Goal: Information Seeking & Learning: Learn about a topic

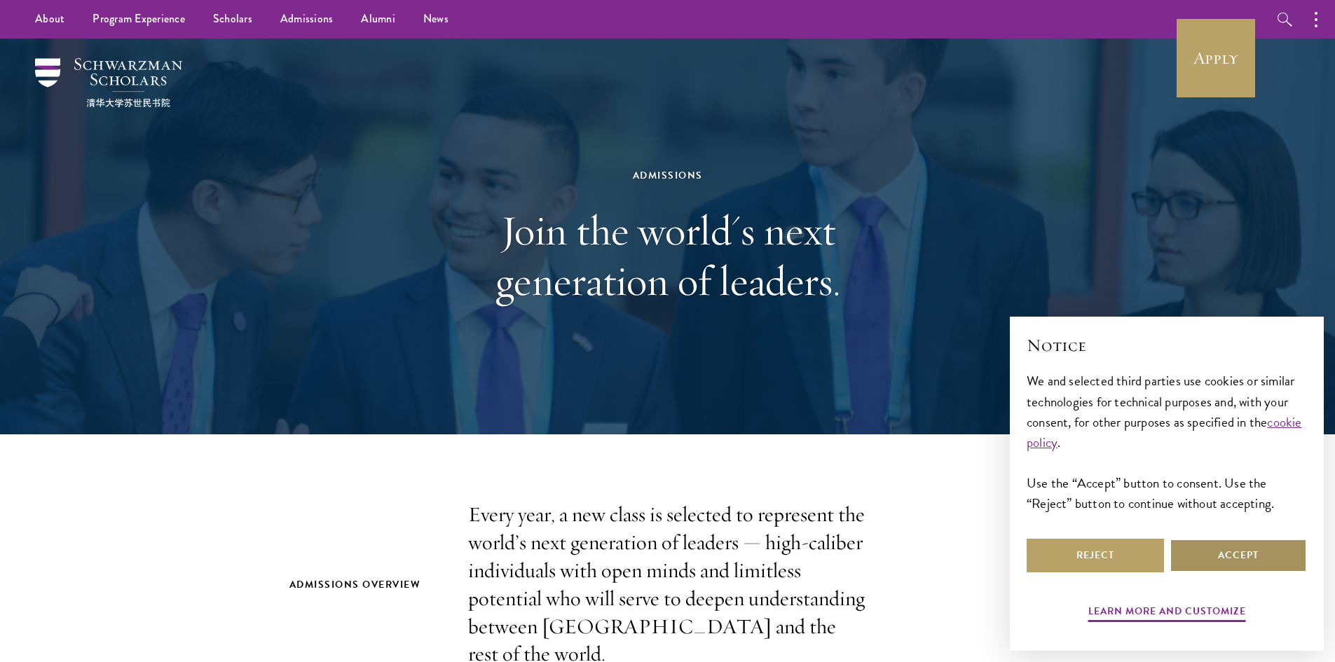
drag, startPoint x: 1284, startPoint y: 550, endPoint x: 1277, endPoint y: 536, distance: 15.7
click at [1284, 550] on button "Accept" at bounding box center [1238, 556] width 137 height 34
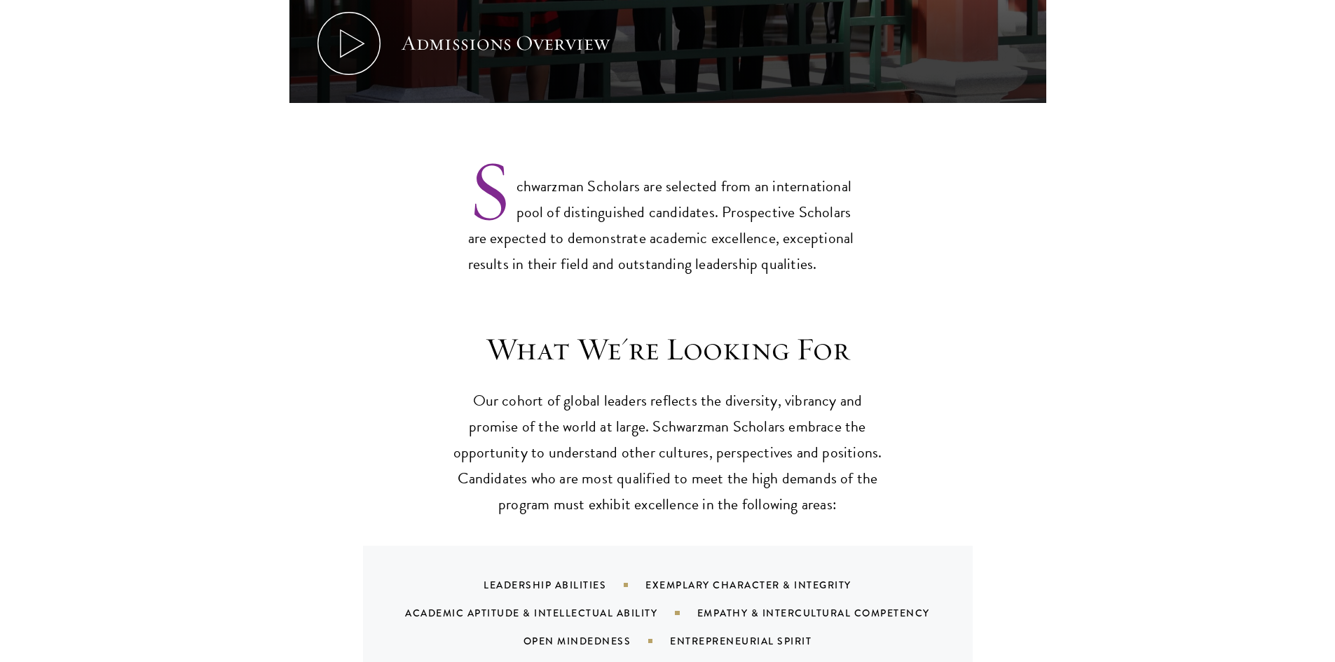
scroll to position [1332, 0]
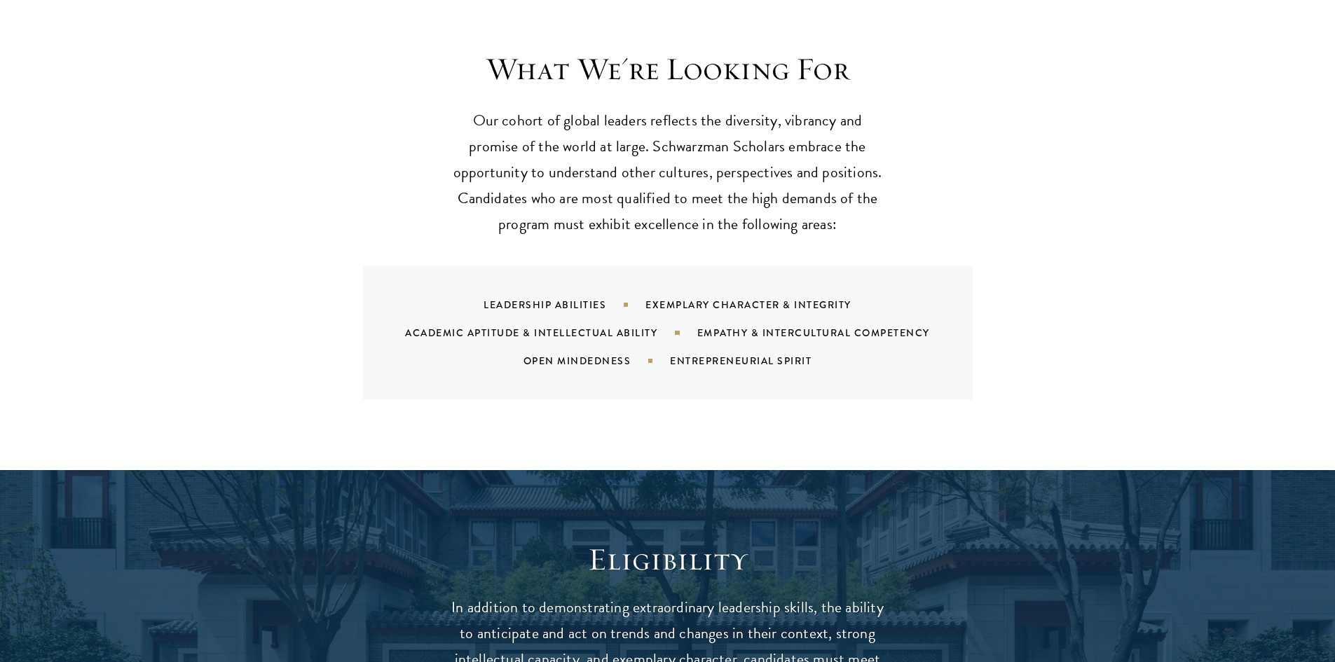
click at [480, 108] on p "Our cohort of global leaders reflects the diversity, vibrancy and promise of th…" at bounding box center [668, 173] width 435 height 130
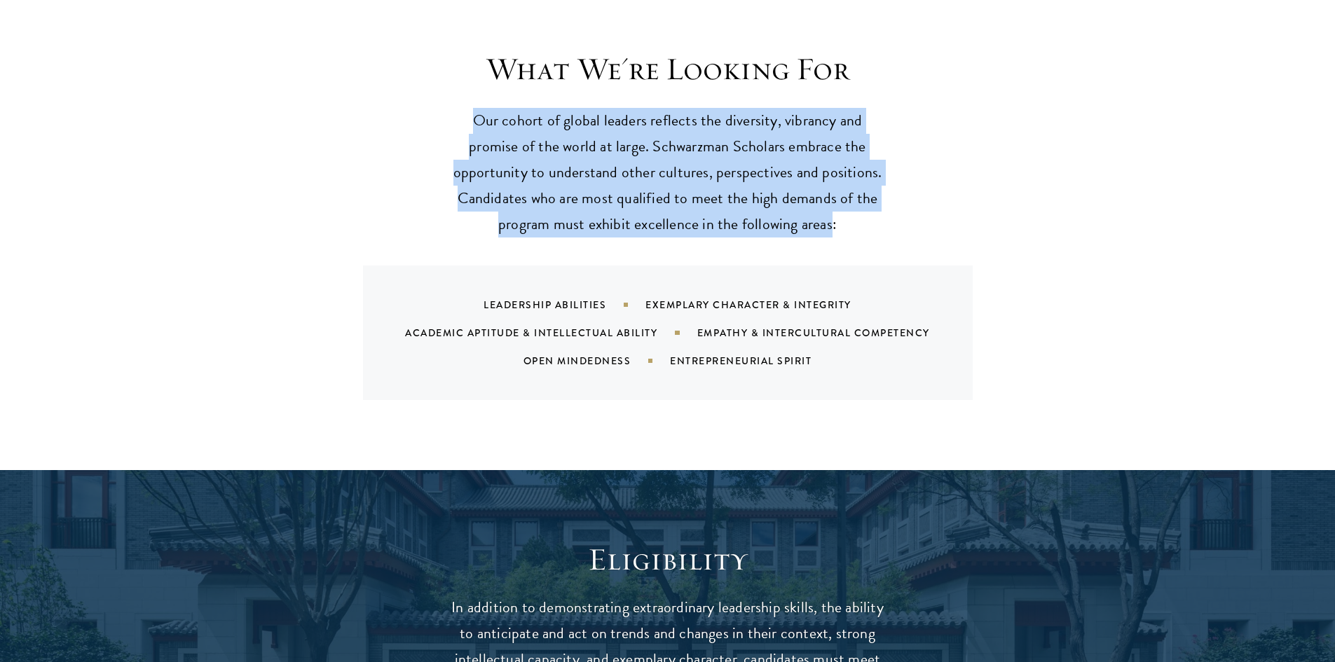
drag, startPoint x: 481, startPoint y: 95, endPoint x: 822, endPoint y: 187, distance: 353.5
click at [822, 187] on p "Our cohort of global leaders reflects the diversity, vibrancy and promise of th…" at bounding box center [668, 173] width 435 height 130
click at [822, 188] on p "Our cohort of global leaders reflects the diversity, vibrancy and promise of th…" at bounding box center [668, 173] width 435 height 130
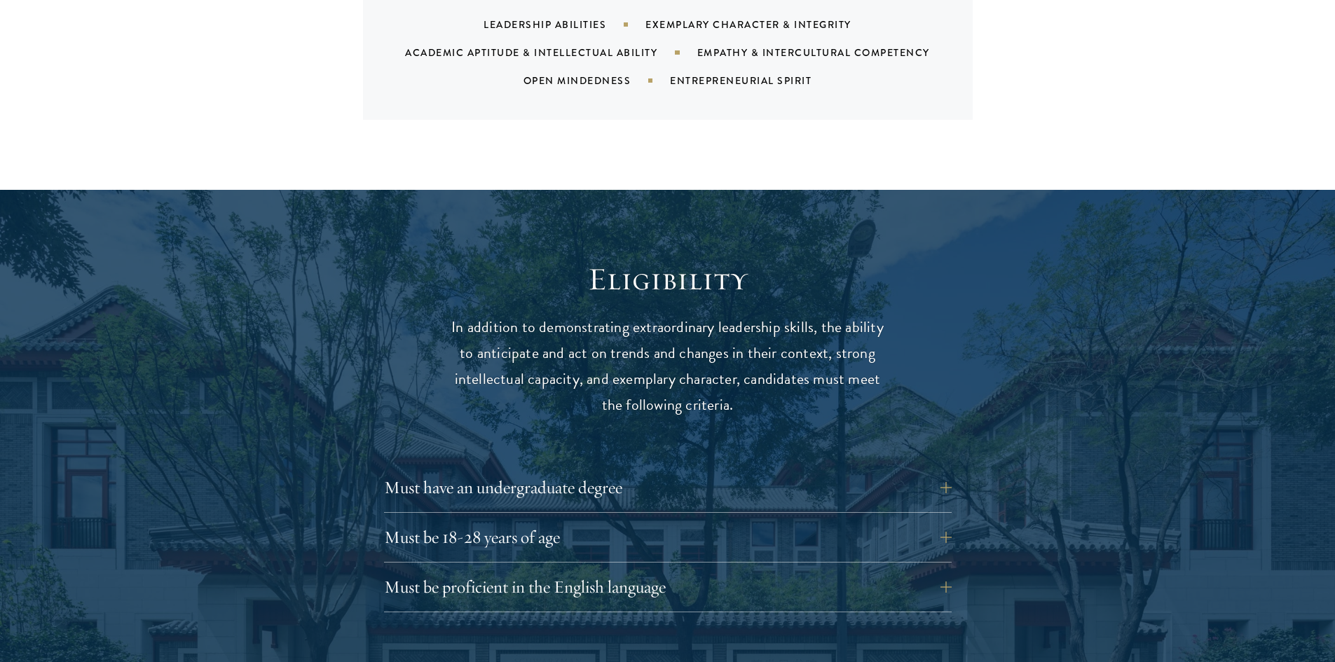
scroll to position [1893, 0]
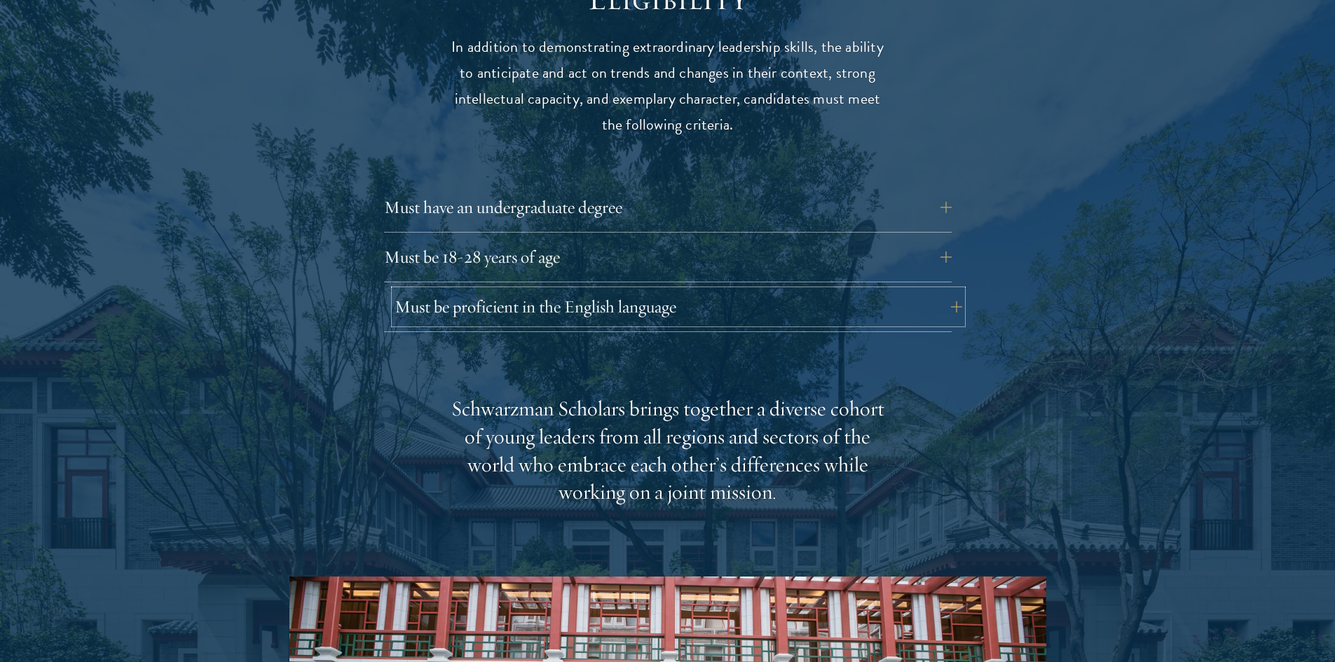
click at [669, 290] on button "Must be proficient in the English language" at bounding box center [679, 307] width 568 height 34
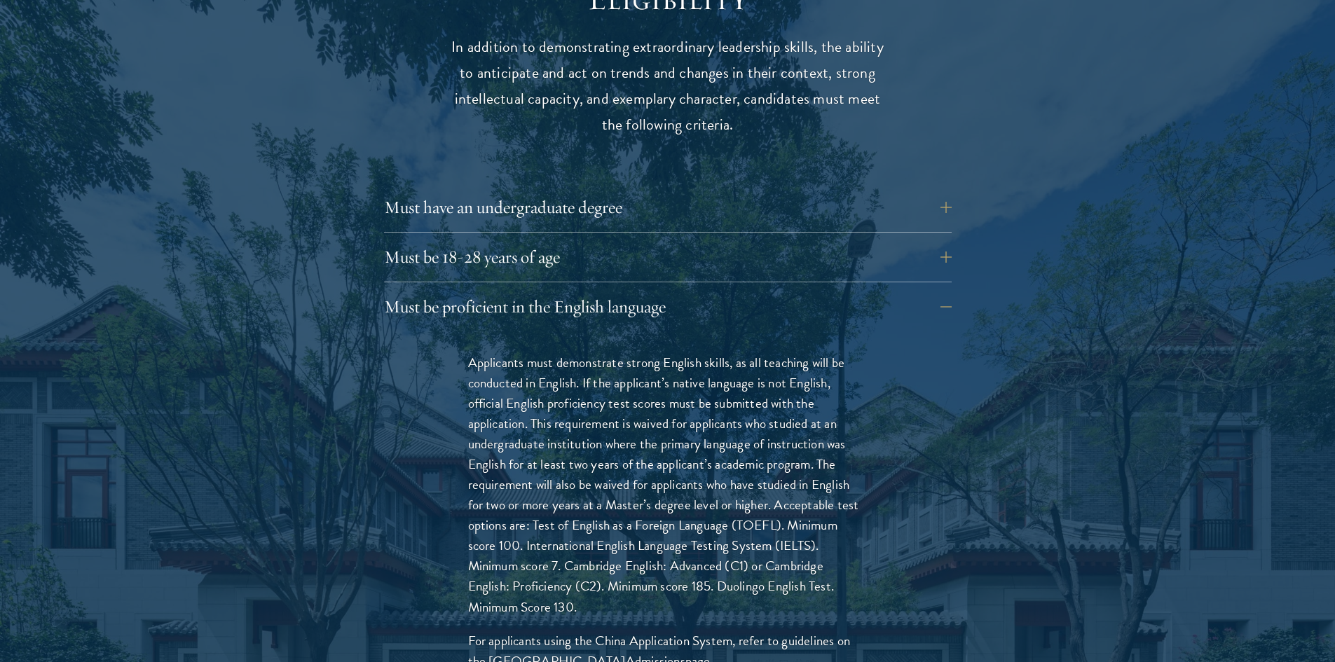
click at [747, 562] on p "Applicants must demonstrate strong English skills, as all teaching will be cond…" at bounding box center [668, 485] width 400 height 265
drag, startPoint x: 747, startPoint y: 562, endPoint x: 620, endPoint y: 573, distance: 128.0
click at [620, 573] on p "Applicants must demonstrate strong English skills, as all teaching will be cond…" at bounding box center [668, 485] width 400 height 265
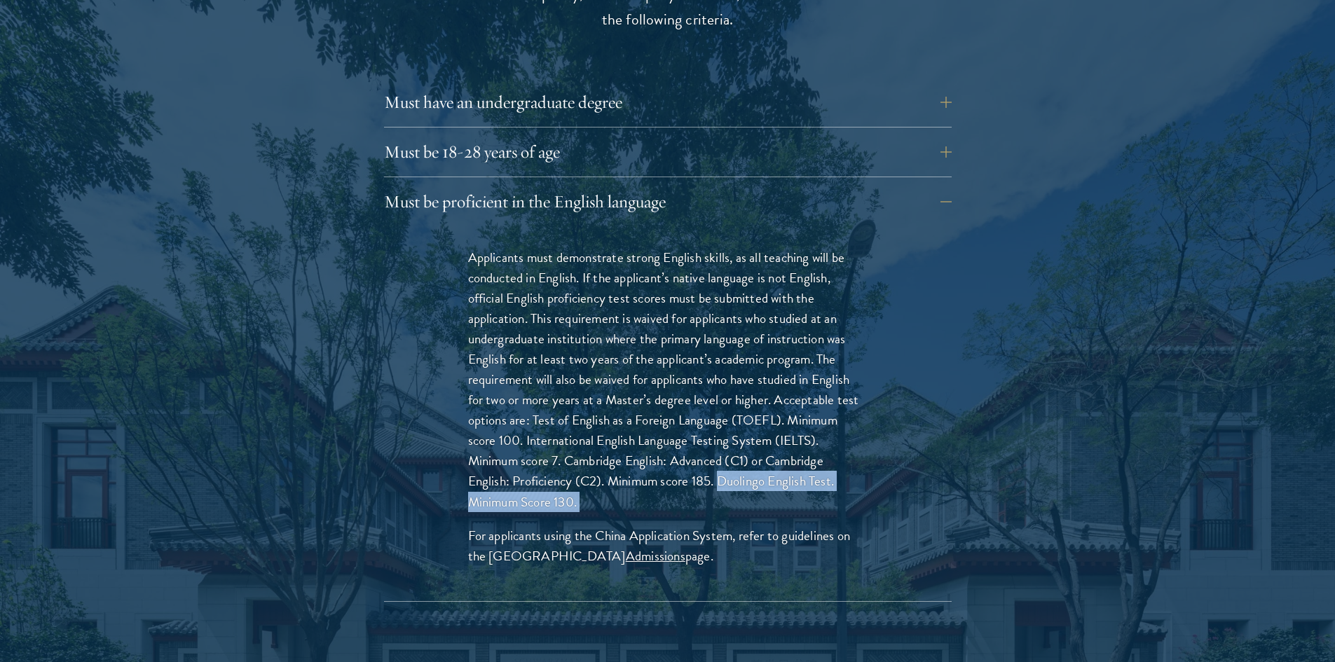
scroll to position [2103, 0]
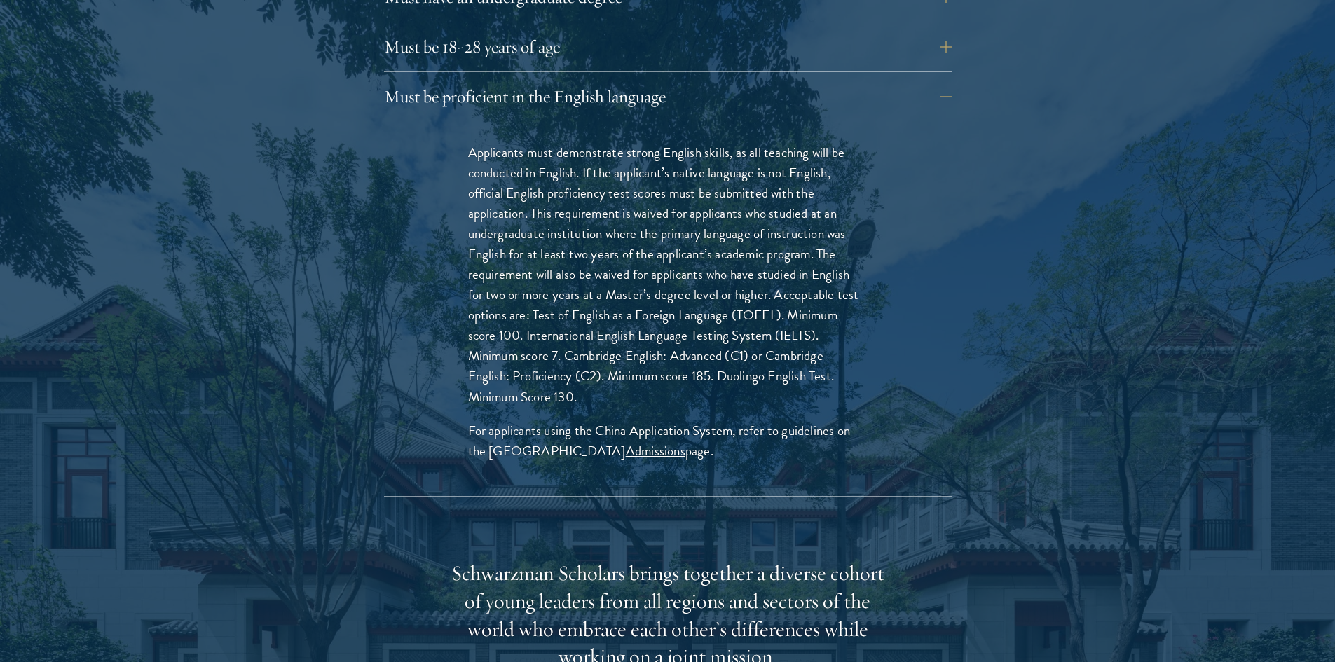
click at [609, 421] on p "For applicants using the China Application System, refer to guidelines on the S…" at bounding box center [668, 441] width 400 height 41
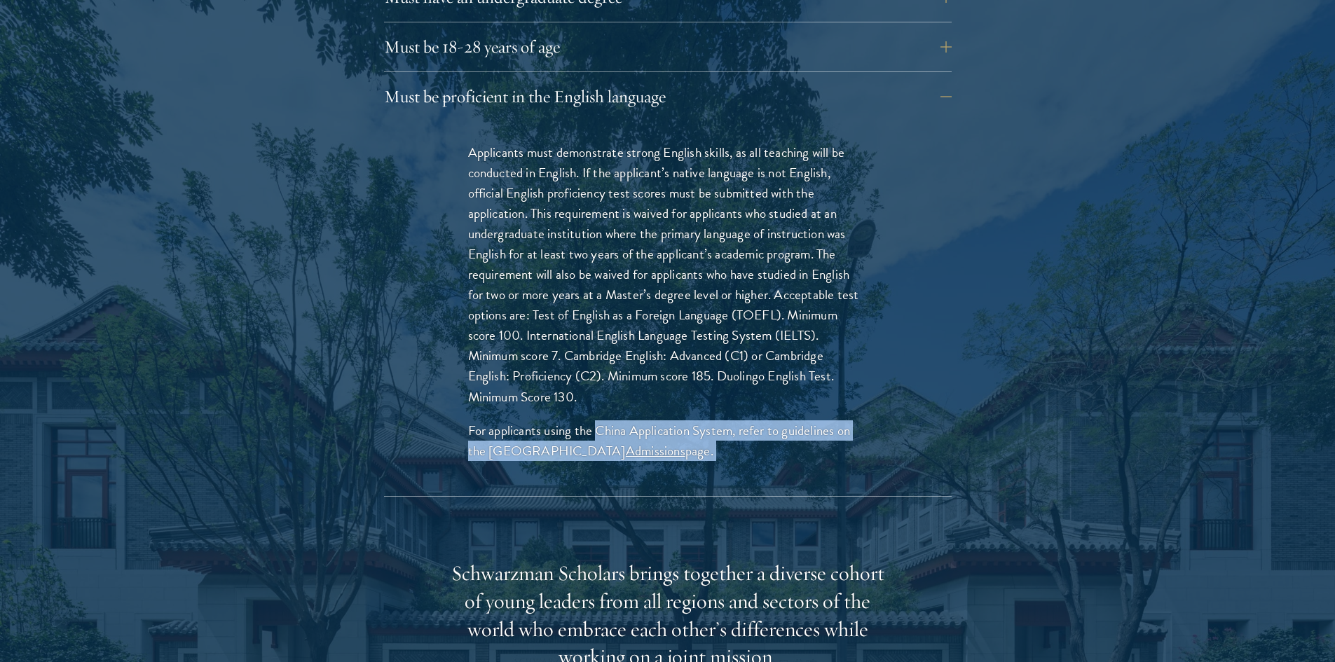
drag, startPoint x: 609, startPoint y: 404, endPoint x: 809, endPoint y: 415, distance: 200.8
click at [809, 421] on p "For applicants using the China Application System, refer to guidelines on the S…" at bounding box center [668, 441] width 400 height 41
click at [770, 421] on p "For applicants using the China Application System, refer to guidelines on the S…" at bounding box center [668, 441] width 400 height 41
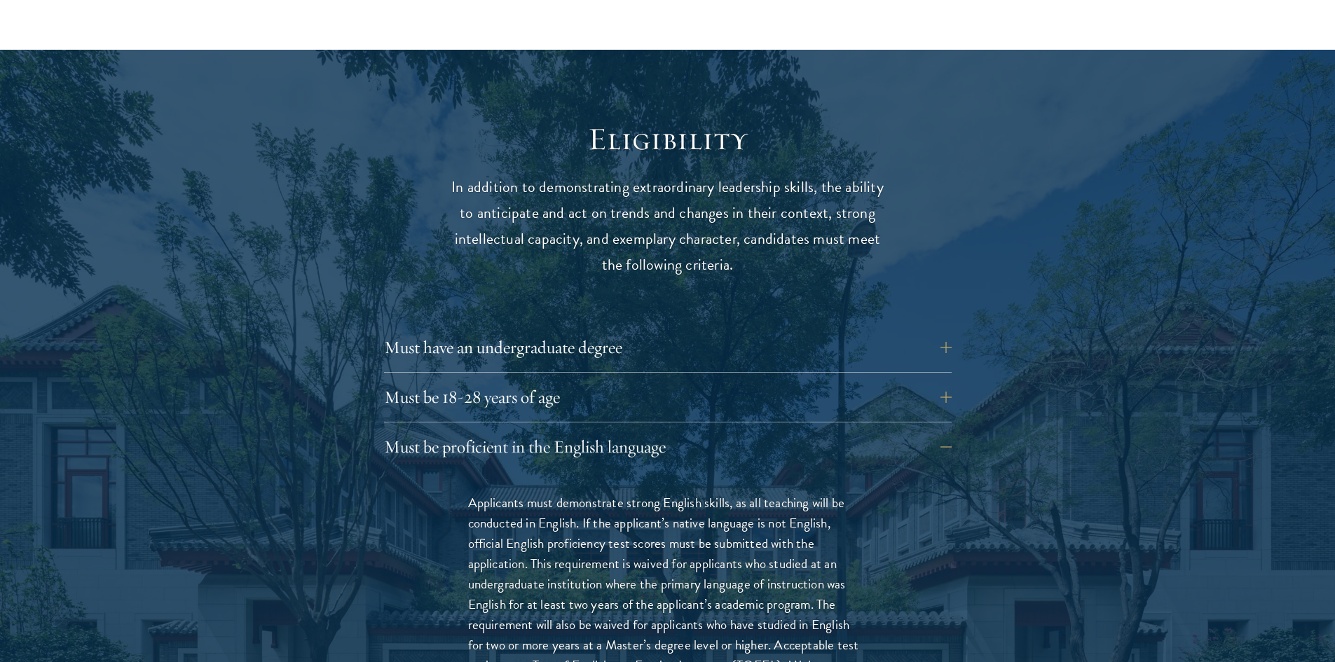
scroll to position [2173, 0]
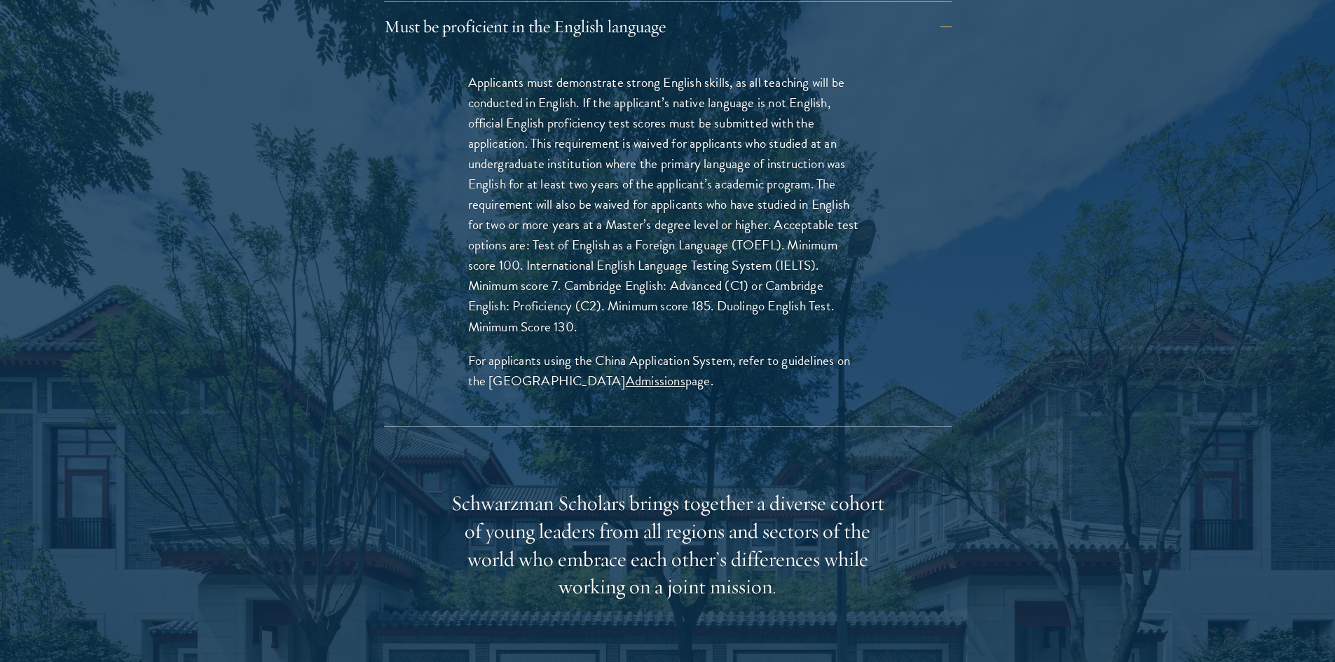
click at [743, 403] on div "Eligibility In addition to demonstrating extraordinary leadership skills, the a…" at bounding box center [668, 394] width 757 height 1390
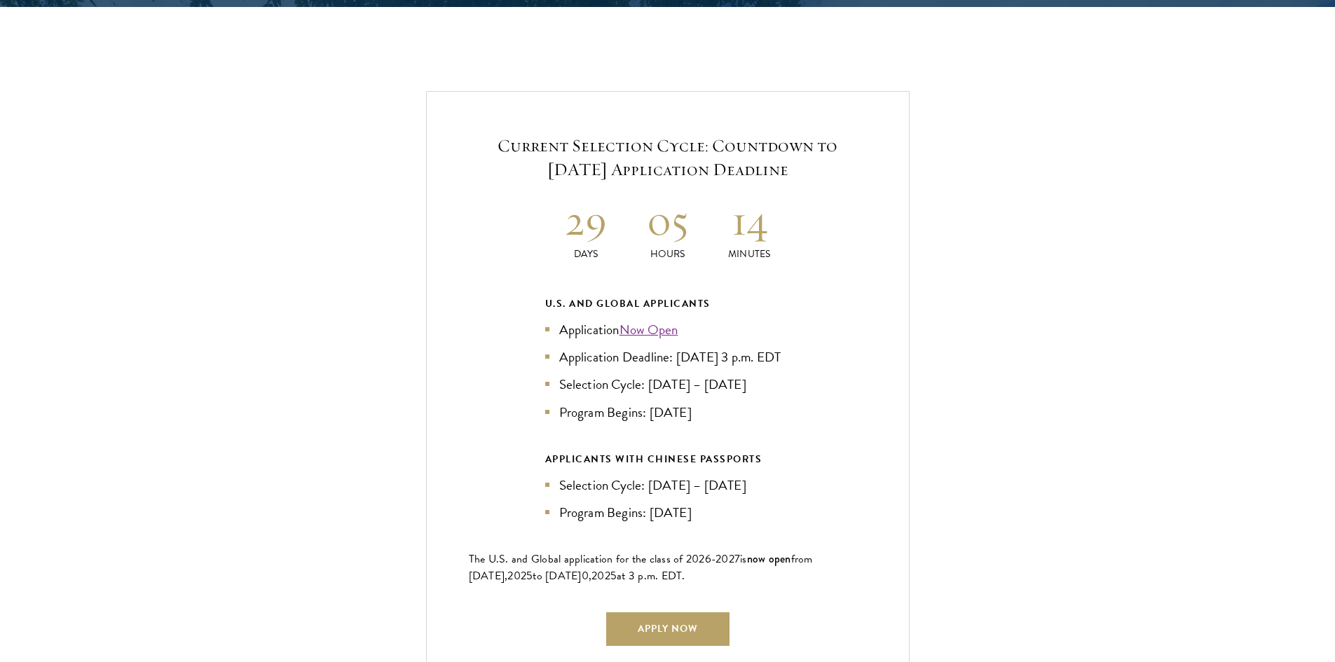
scroll to position [3435, 0]
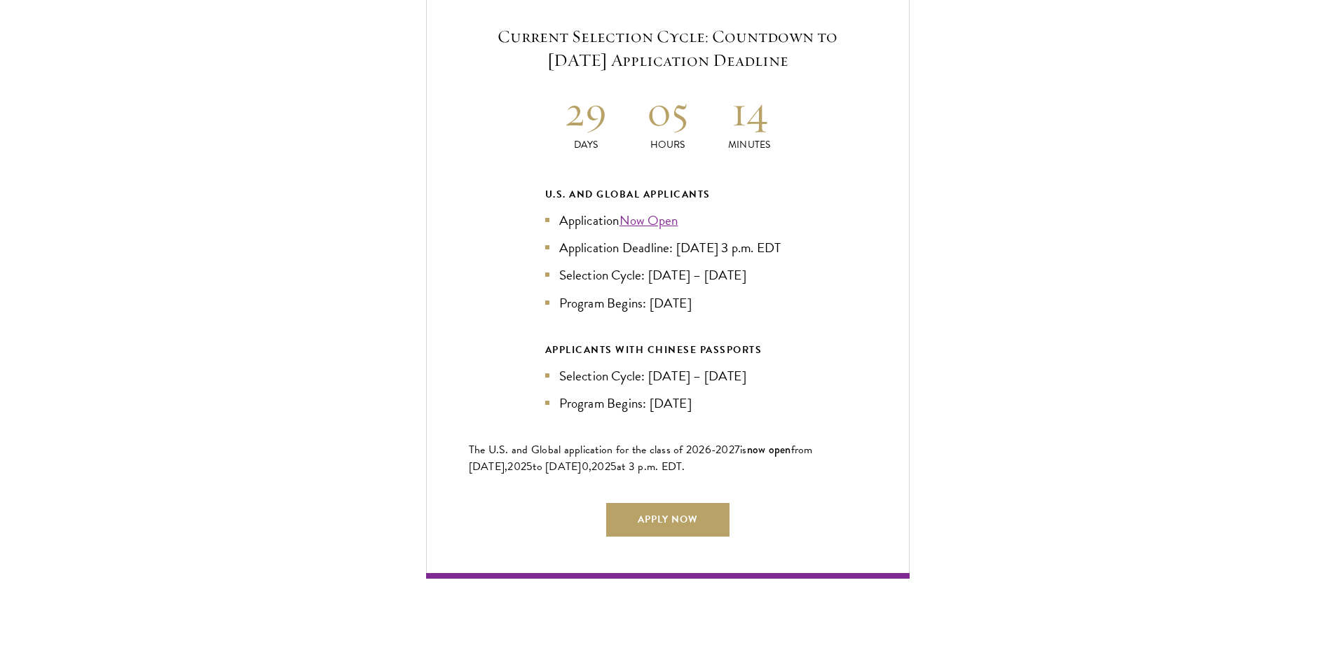
click at [717, 238] on li "Application Deadline: [DATE] 3 p.m. EDT" at bounding box center [667, 248] width 245 height 20
drag, startPoint x: 717, startPoint y: 219, endPoint x: 738, endPoint y: 252, distance: 39.1
click at [738, 252] on ul "Application Now Open Application Deadline: [DATE] 3 p.m. EDT Selection Cycle: […" at bounding box center [667, 261] width 245 height 102
click at [691, 514] on link "Apply Now" at bounding box center [667, 520] width 123 height 34
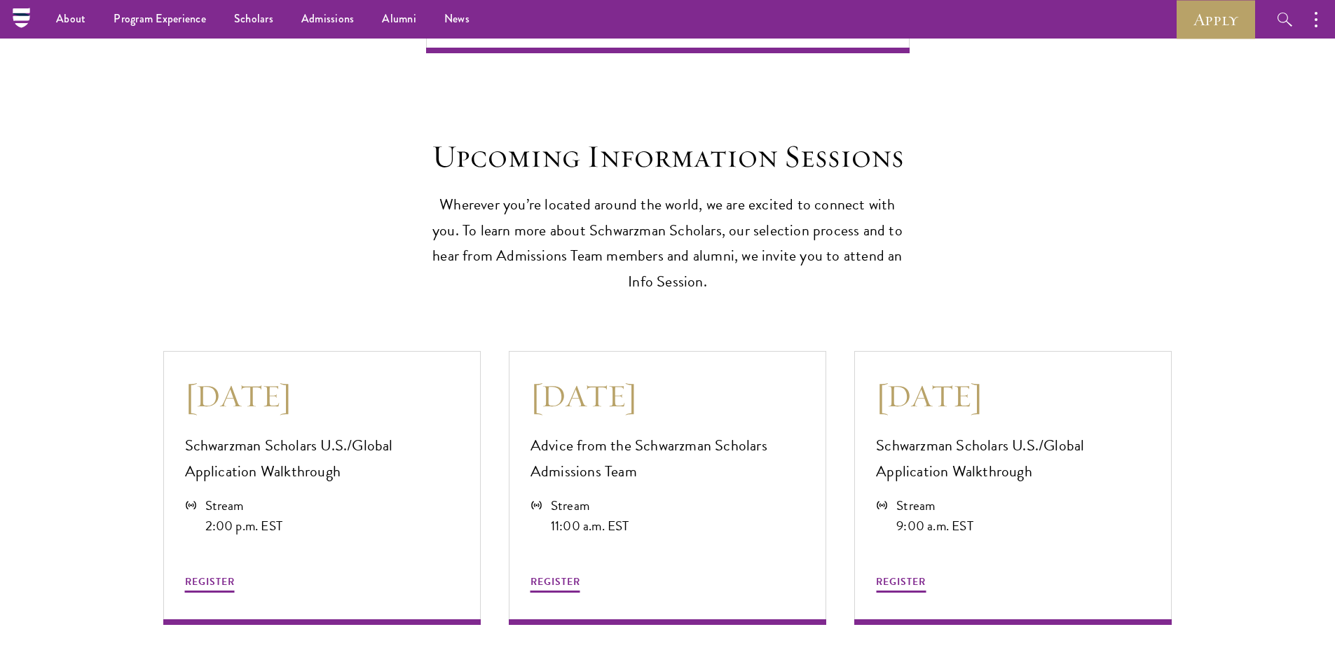
scroll to position [3645, 0]
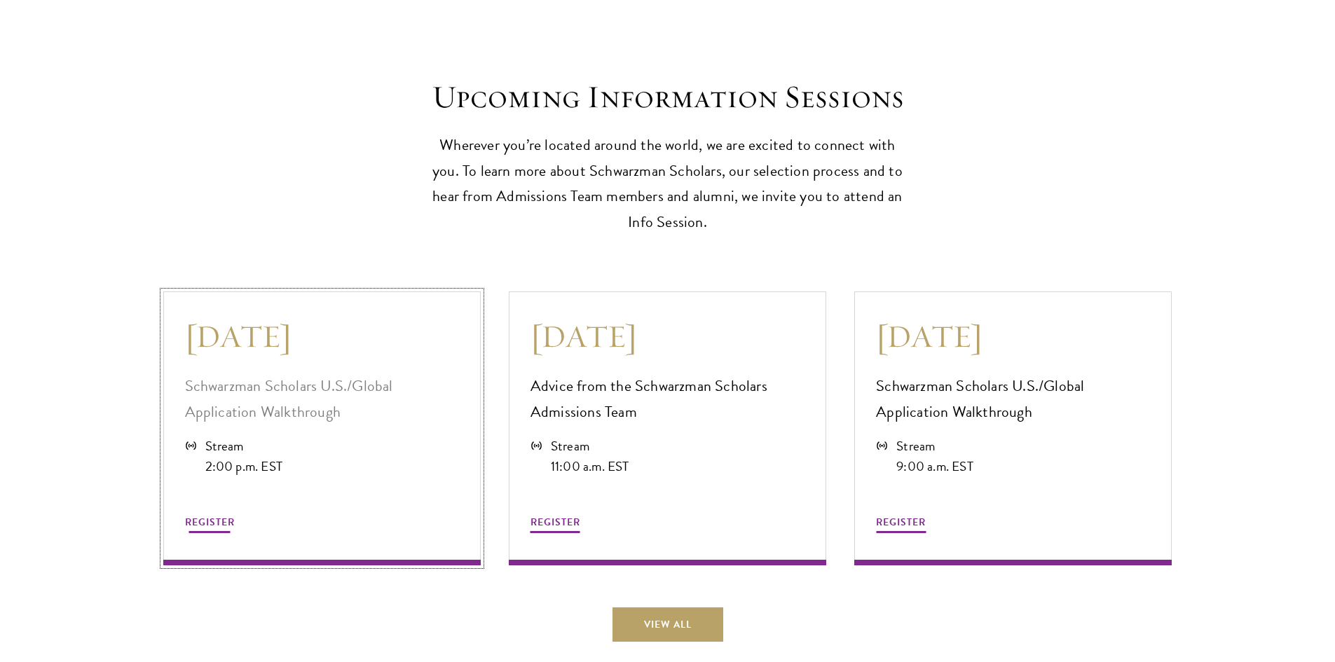
click at [321, 394] on p "Schwarzman Scholars U.S./Global Application Walkthrough" at bounding box center [322, 400] width 274 height 52
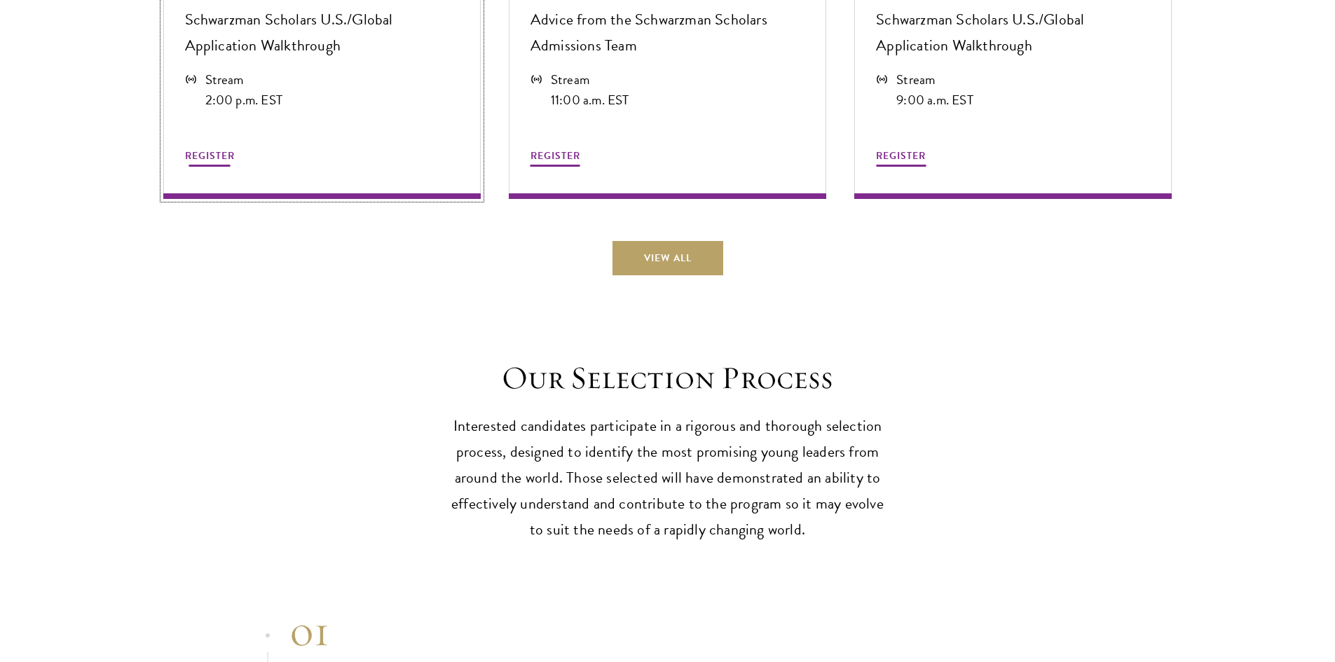
scroll to position [4136, 0]
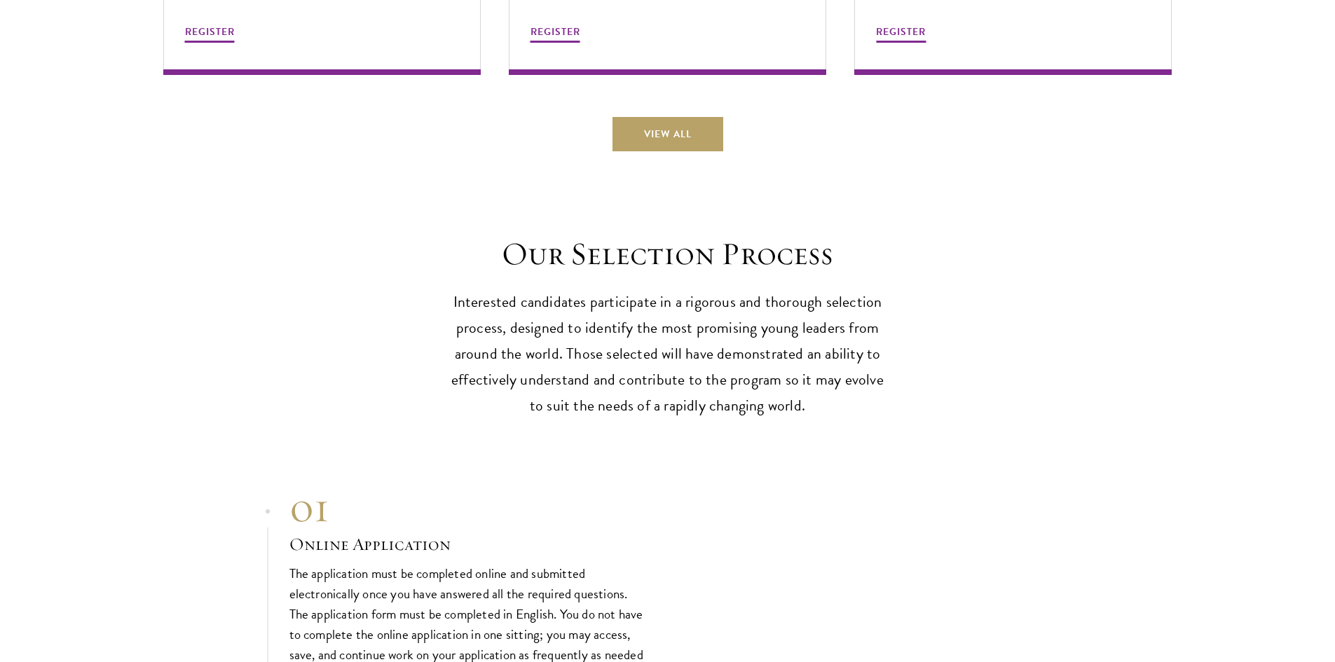
click at [733, 319] on p "Interested candidates participate in a rigorous and thorough selection process,…" at bounding box center [668, 355] width 435 height 130
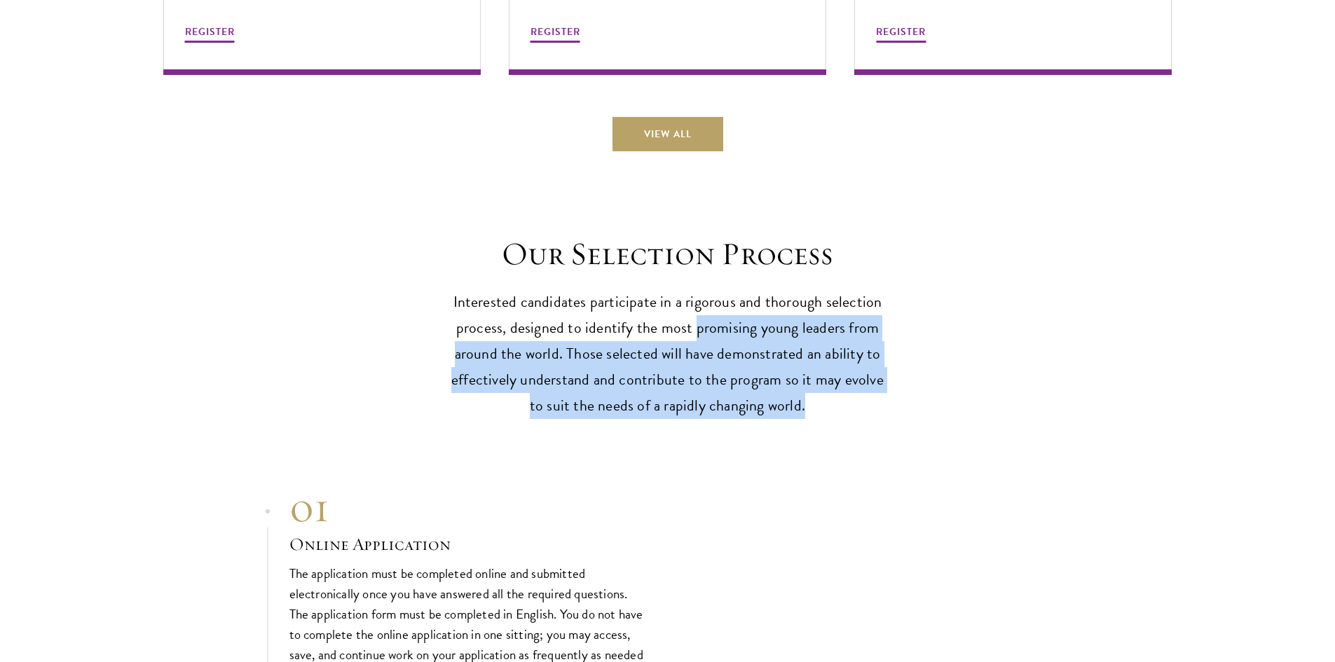
drag, startPoint x: 733, startPoint y: 319, endPoint x: 857, endPoint y: 408, distance: 152.2
click at [857, 408] on p "Interested candidates participate in a rigorous and thorough selection process,…" at bounding box center [668, 355] width 435 height 130
click at [852, 400] on p "Interested candidates participate in a rigorous and thorough selection process,…" at bounding box center [668, 355] width 435 height 130
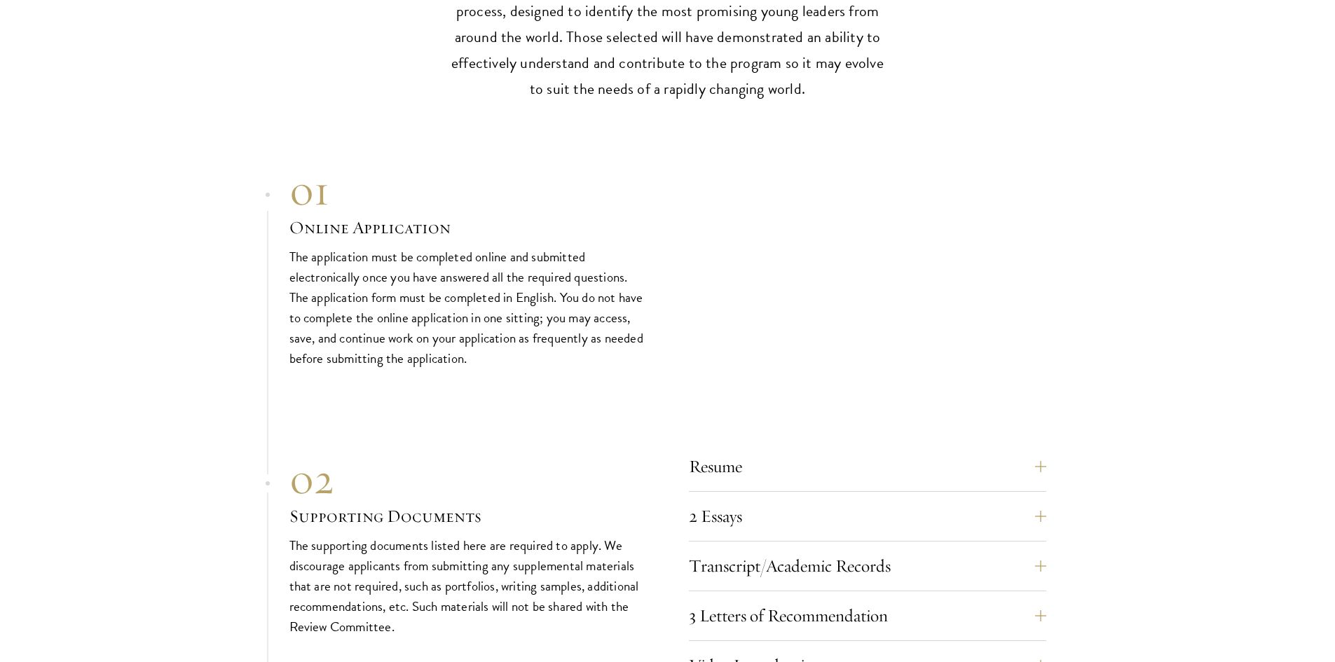
scroll to position [4627, 0]
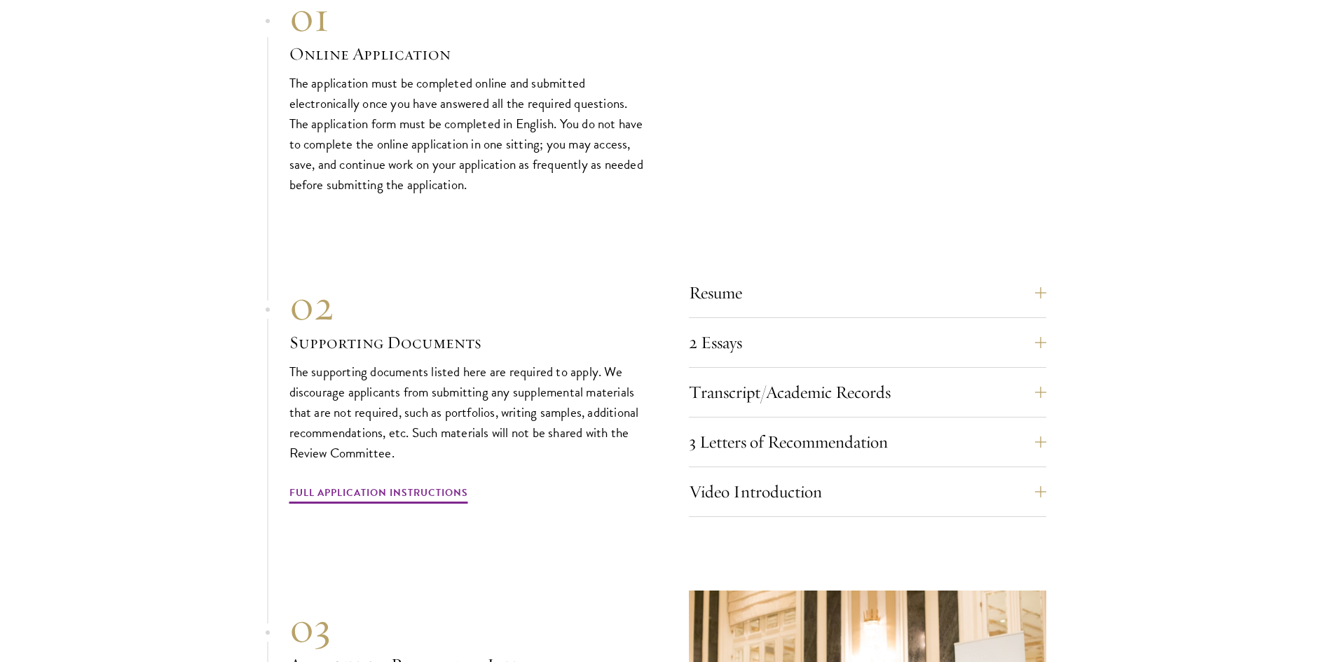
click at [1049, 435] on section "01 Online Application 01 Online Application The application must be completed o…" at bounding box center [667, 426] width 1335 height 868
click at [1030, 431] on button "3 Letters of Recommendation" at bounding box center [879, 443] width 358 height 34
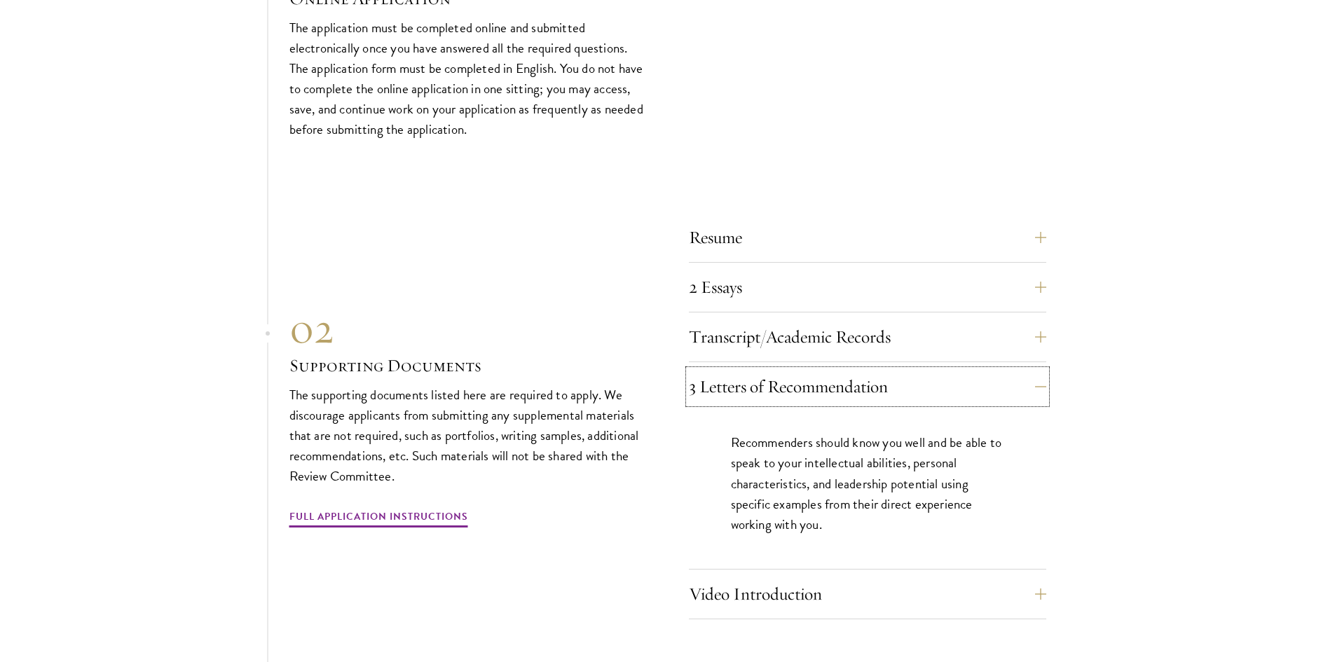
scroll to position [4767, 0]
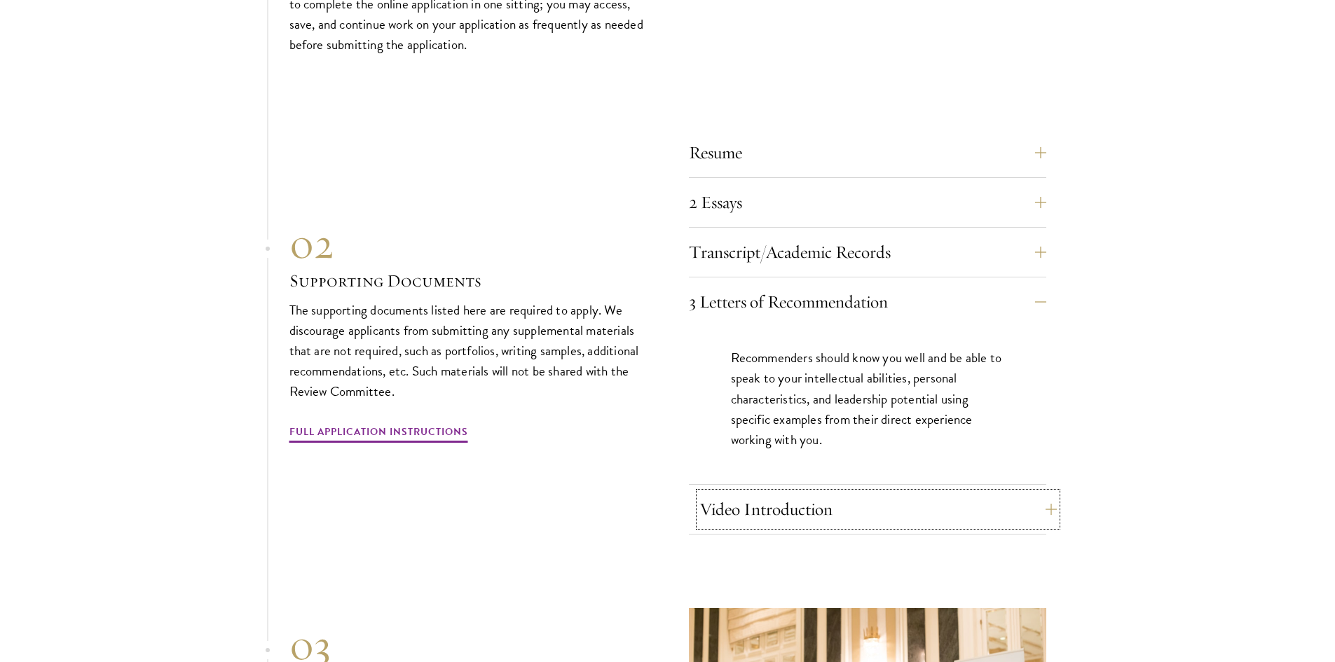
click at [869, 496] on button "Video Introduction" at bounding box center [879, 510] width 358 height 34
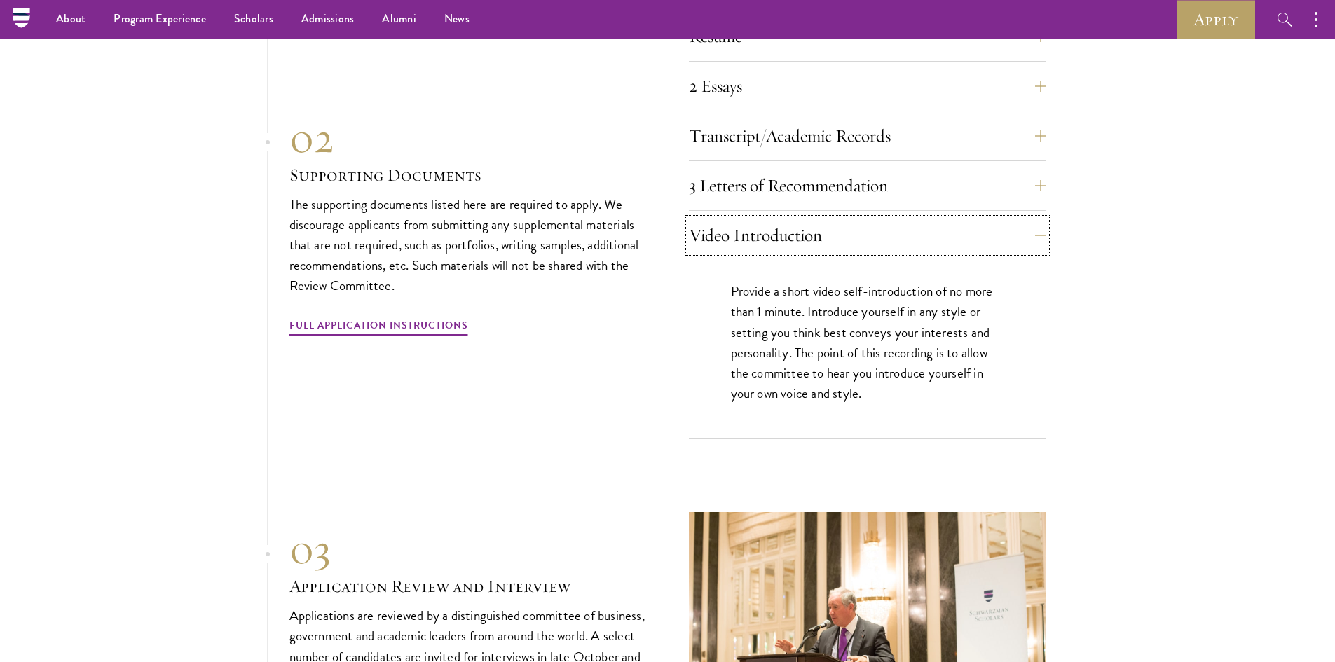
scroll to position [4627, 0]
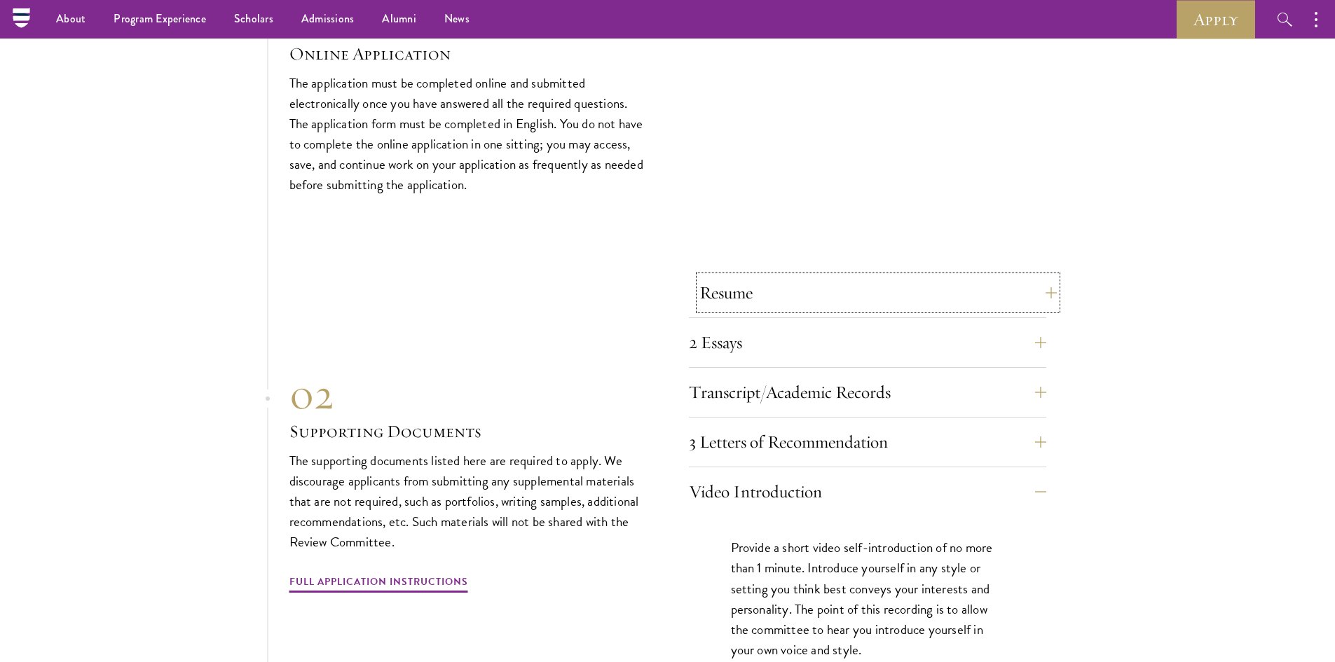
click at [891, 285] on button "Resume" at bounding box center [879, 293] width 358 height 34
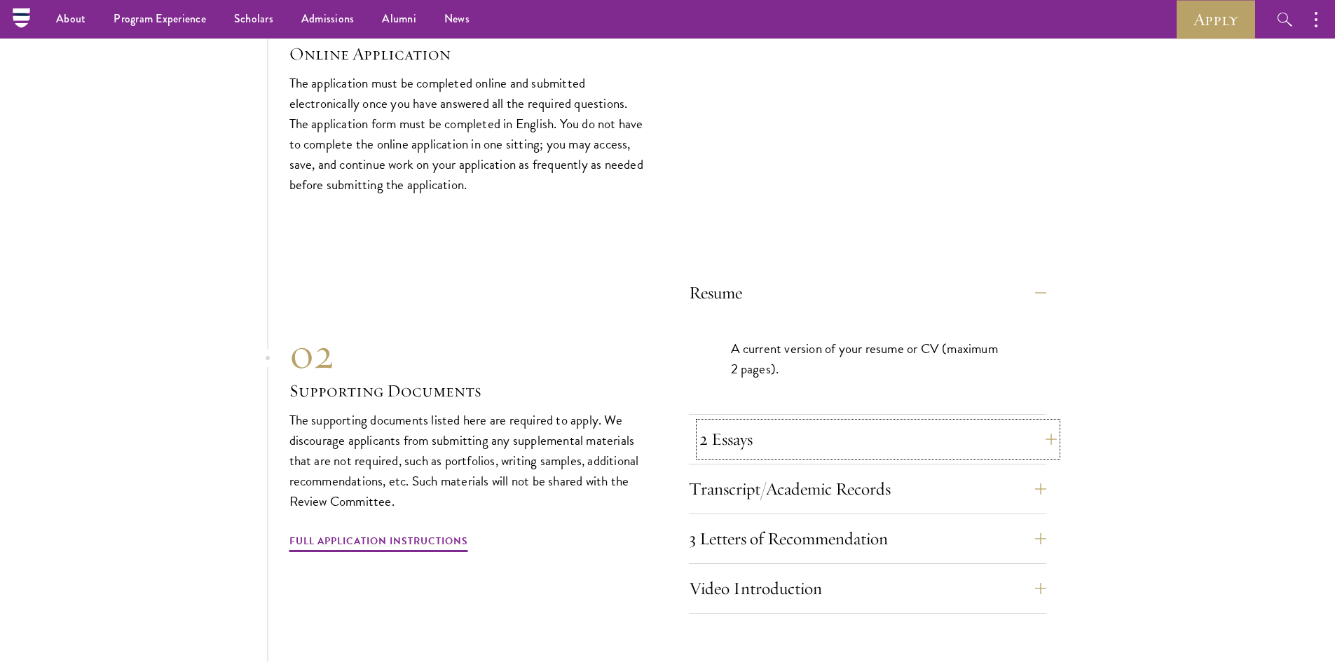
click at [754, 437] on button "2 Essays" at bounding box center [879, 440] width 358 height 34
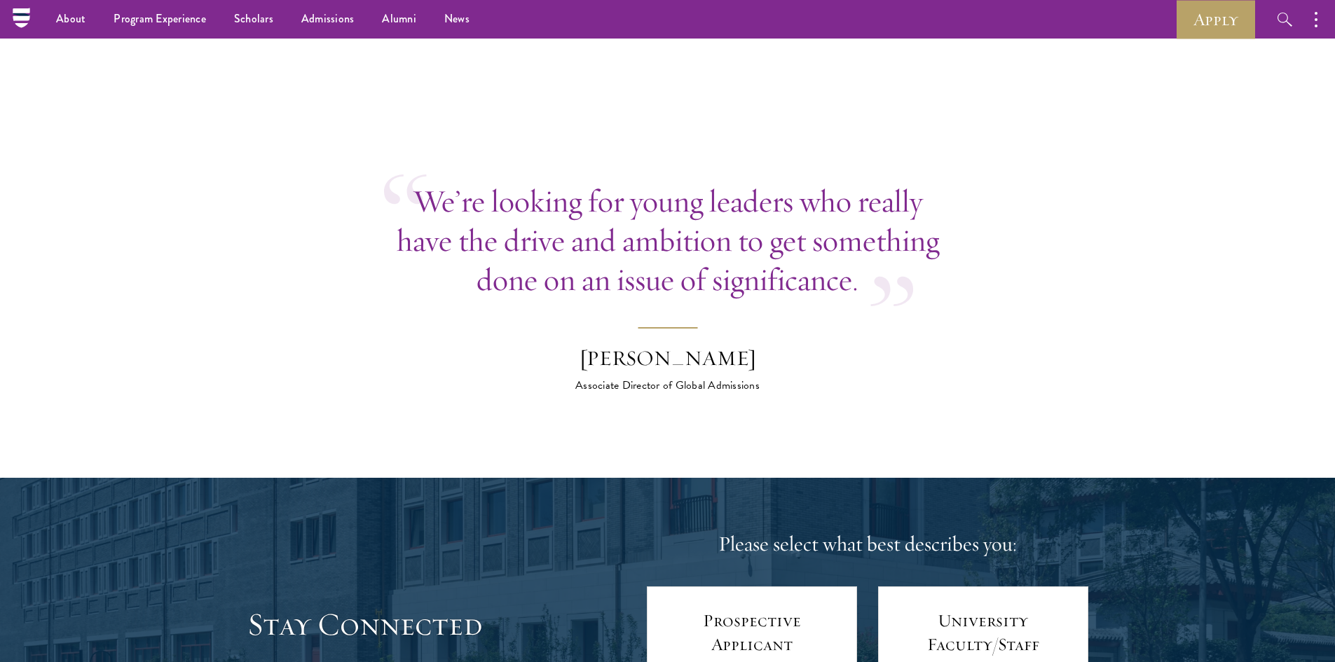
scroll to position [5093, 0]
